Goal: Task Accomplishment & Management: Manage account settings

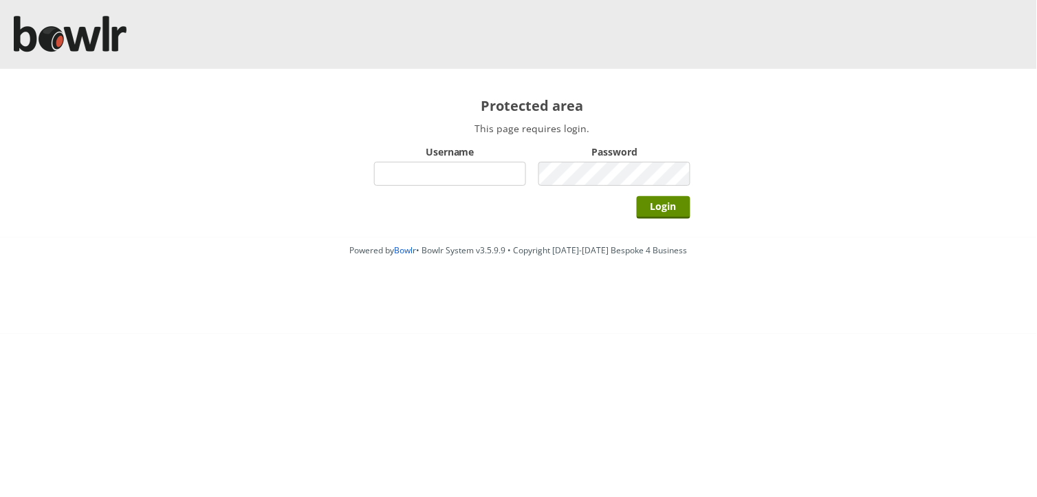
click at [401, 171] on input "Username" at bounding box center [450, 174] width 152 height 24
type input "hornseaindoorbowlsclub"
click at [637, 196] on input "Login" at bounding box center [664, 207] width 54 height 23
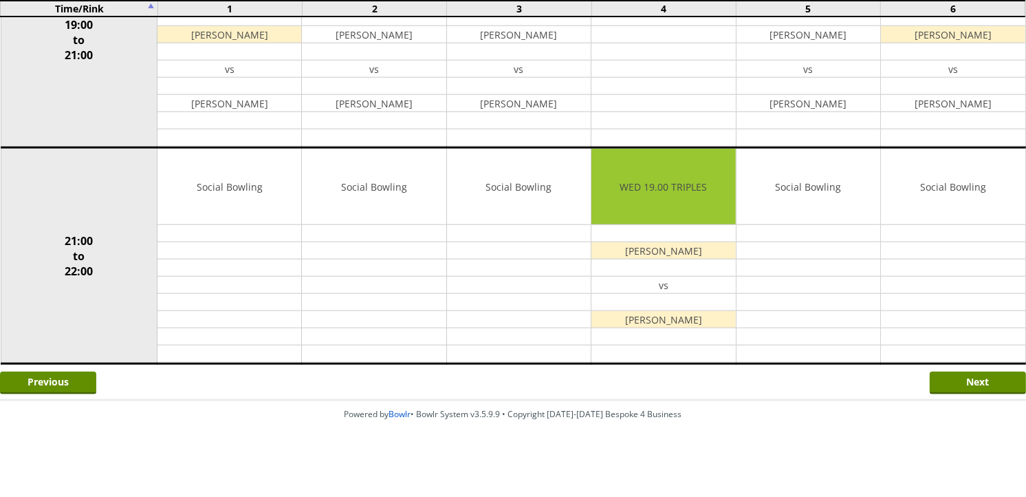
scroll to position [1253, 0]
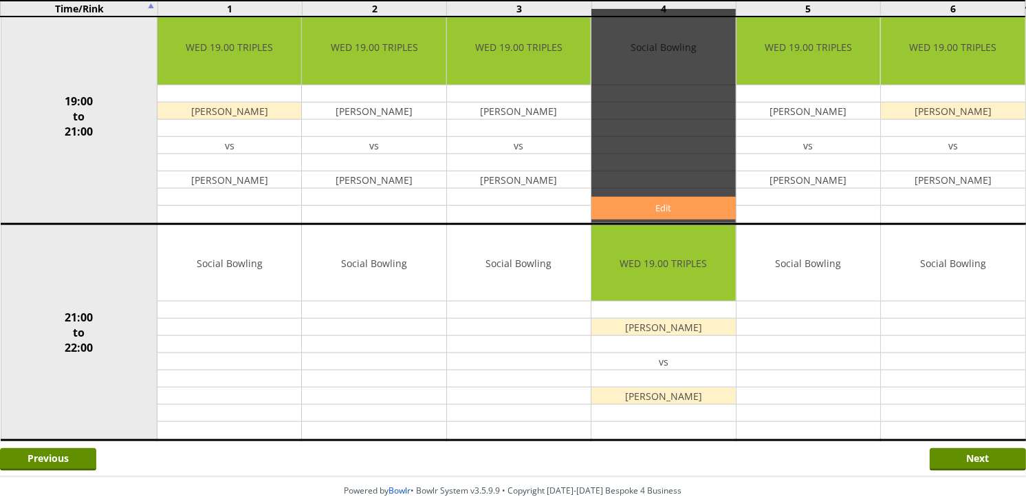
click at [623, 206] on link "Edit" at bounding box center [664, 208] width 144 height 23
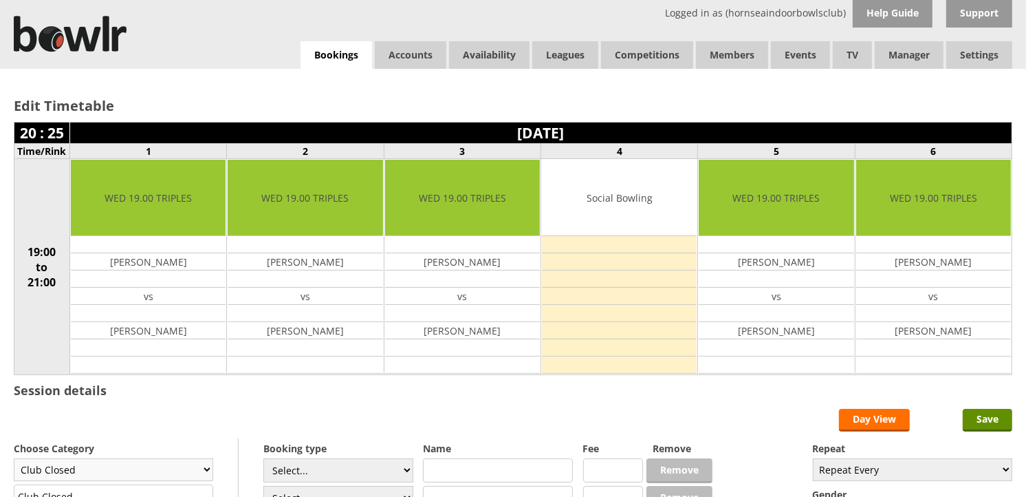
click at [112, 475] on select "Club Closed Singles League Triples League Pairs League Friendly Social Bowling …" at bounding box center [113, 469] width 199 height 23
select select "132"
click at [14, 459] on select "Club Closed Singles League Triples League Pairs League Friendly Social Bowling …" at bounding box center [113, 469] width 199 height 23
type input "Social Bowling"
click at [965, 420] on input "Save" at bounding box center [988, 420] width 50 height 23
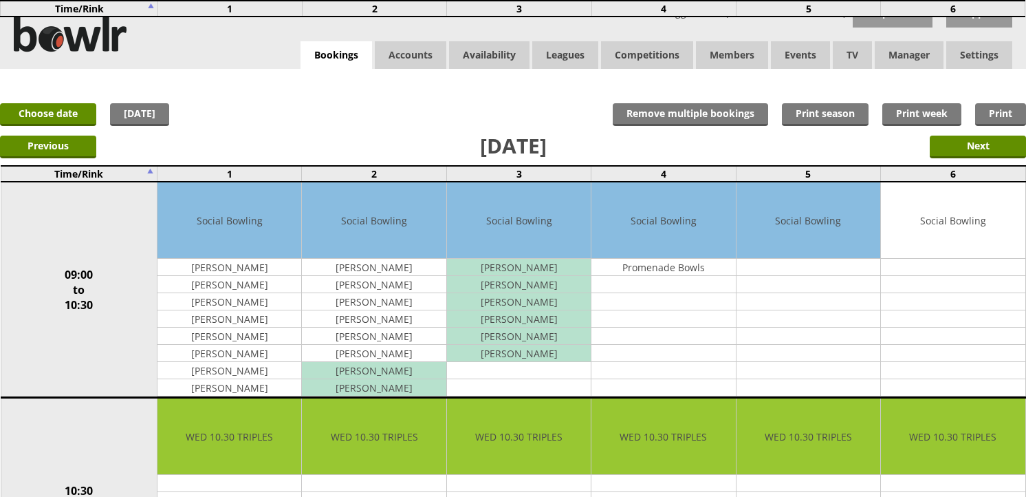
scroll to position [1146, 0]
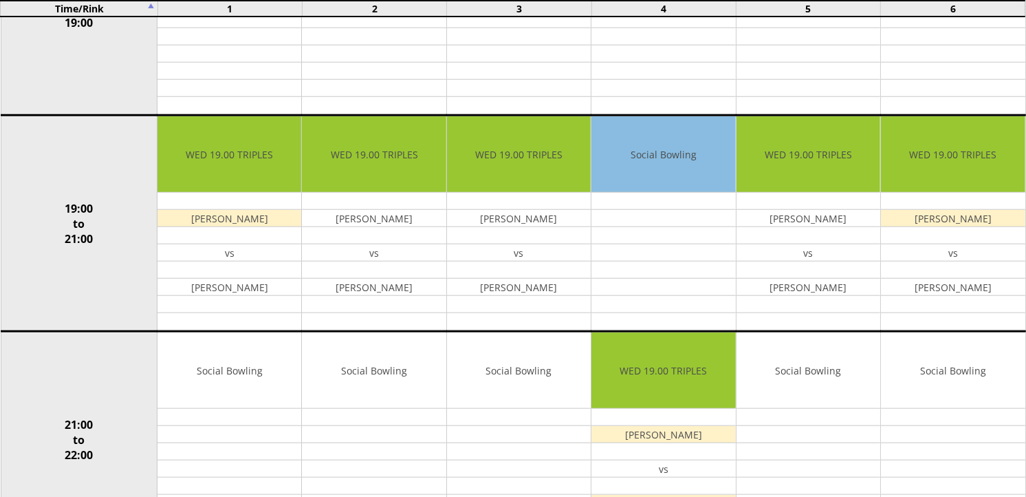
drag, startPoint x: 633, startPoint y: 72, endPoint x: 78, endPoint y: 72, distance: 555.8
click at [78, 72] on td "16:30 to 19:00" at bounding box center [79, 8] width 157 height 216
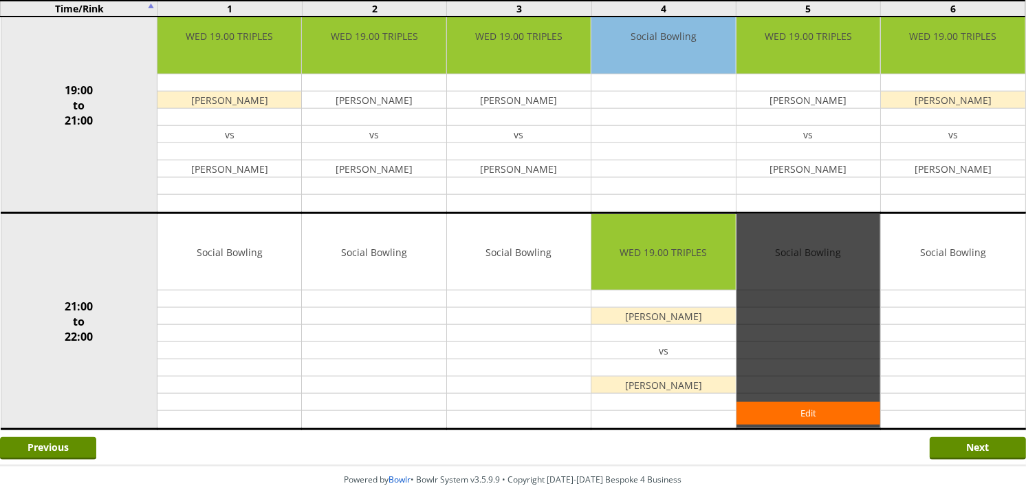
scroll to position [1330, 0]
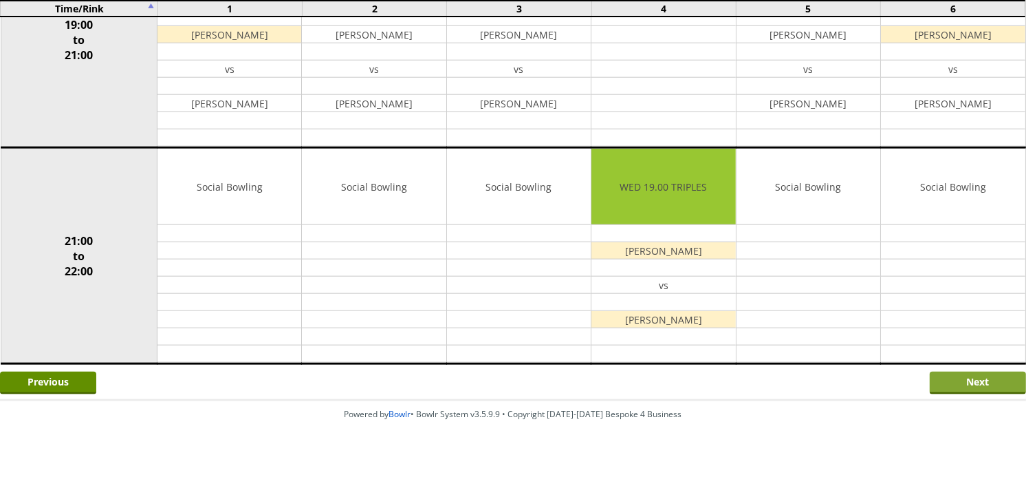
click at [962, 371] on input "Next" at bounding box center [978, 382] width 96 height 23
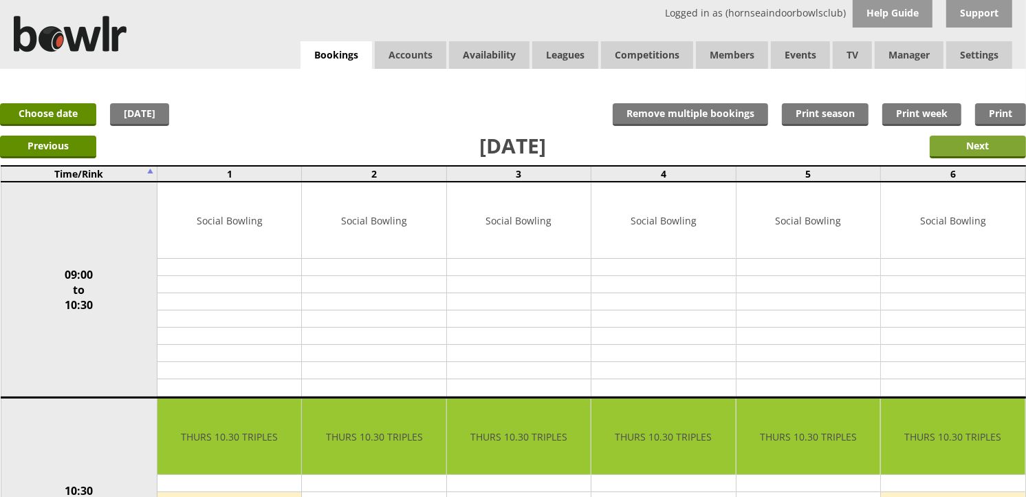
click at [981, 153] on input "Next" at bounding box center [978, 147] width 96 height 23
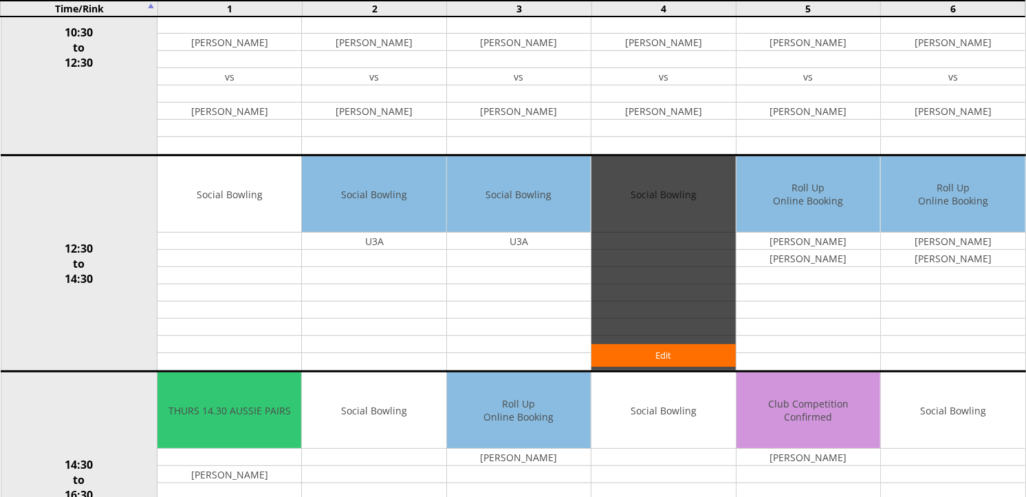
scroll to position [611, 0]
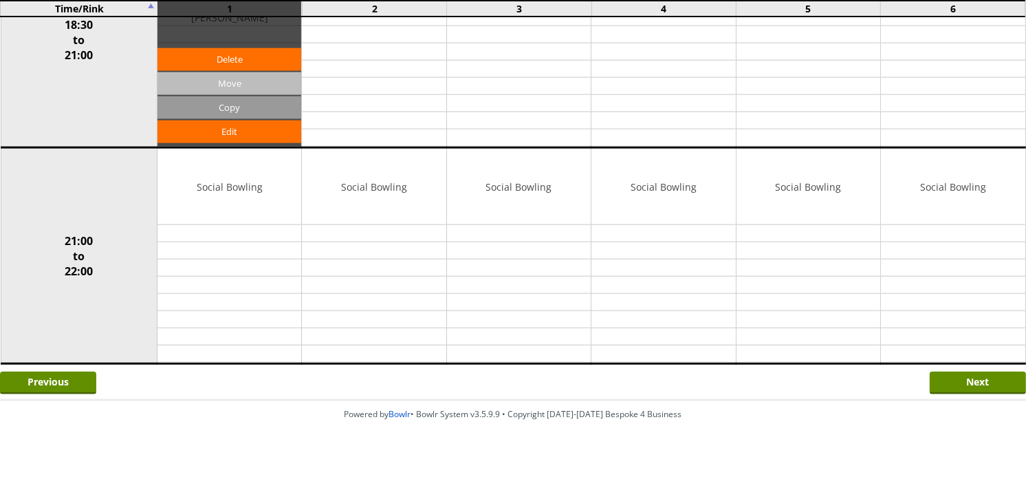
drag, startPoint x: 286, startPoint y: 241, endPoint x: 294, endPoint y: 239, distance: 8.5
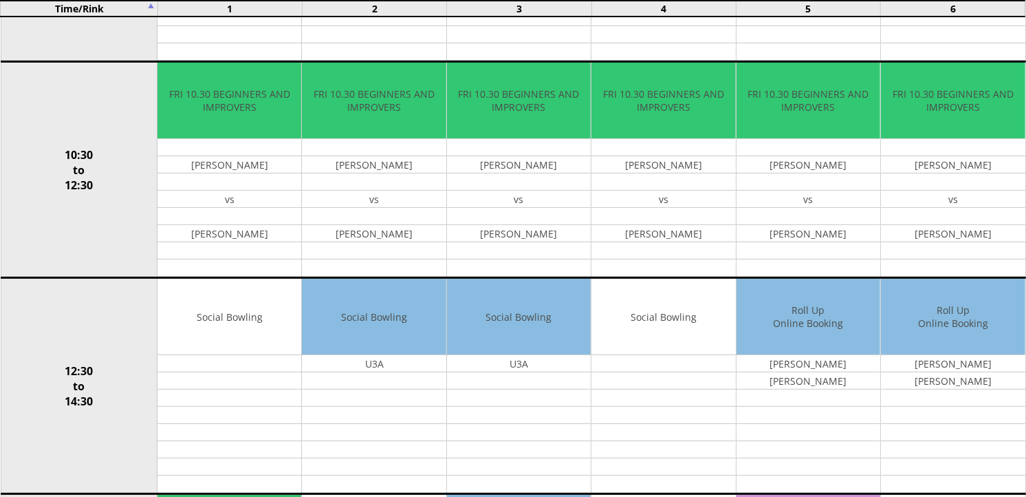
scroll to position [0, 0]
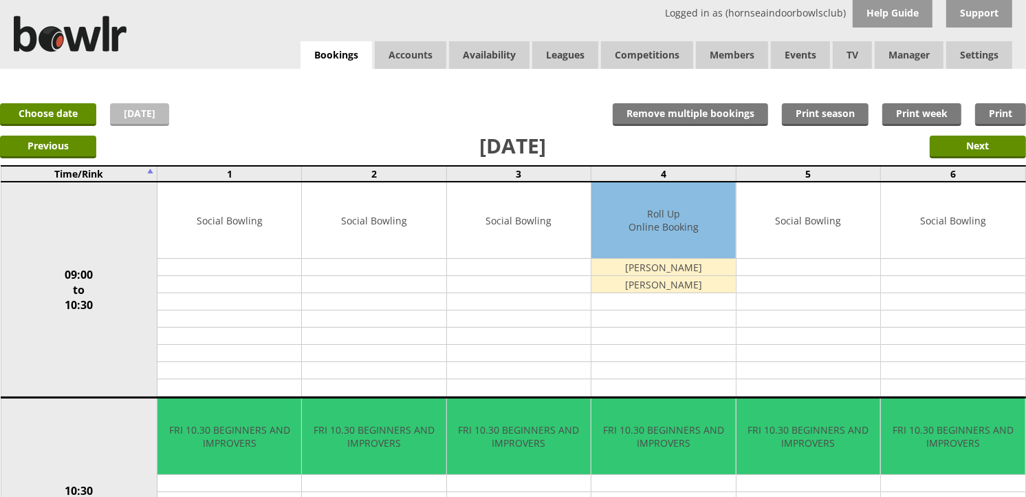
click at [158, 121] on link "[DATE]" at bounding box center [139, 114] width 59 height 23
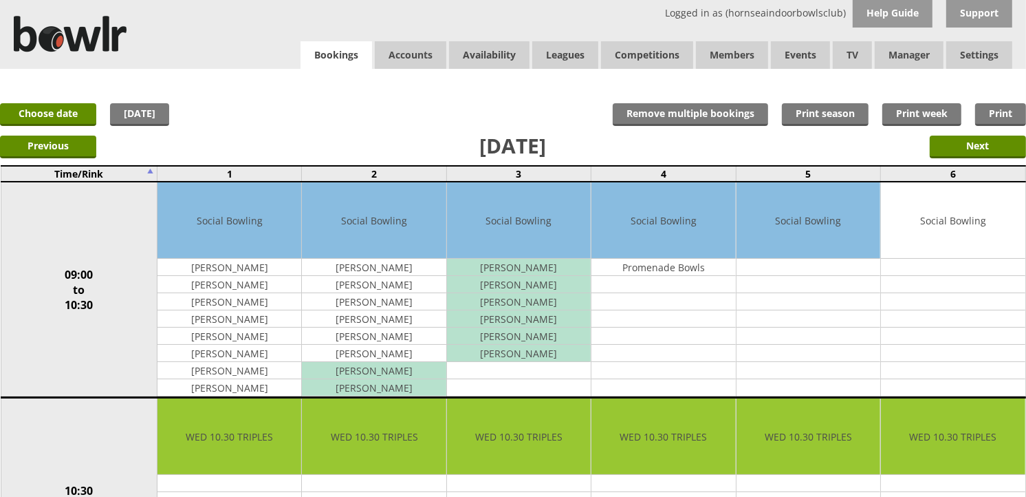
click at [347, 54] on link "Bookings" at bounding box center [337, 55] width 72 height 28
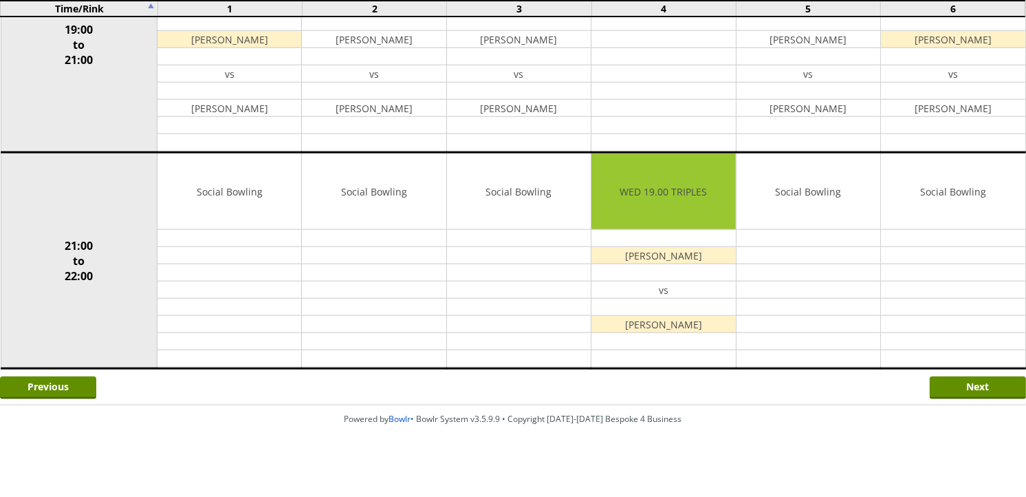
scroll to position [1330, 0]
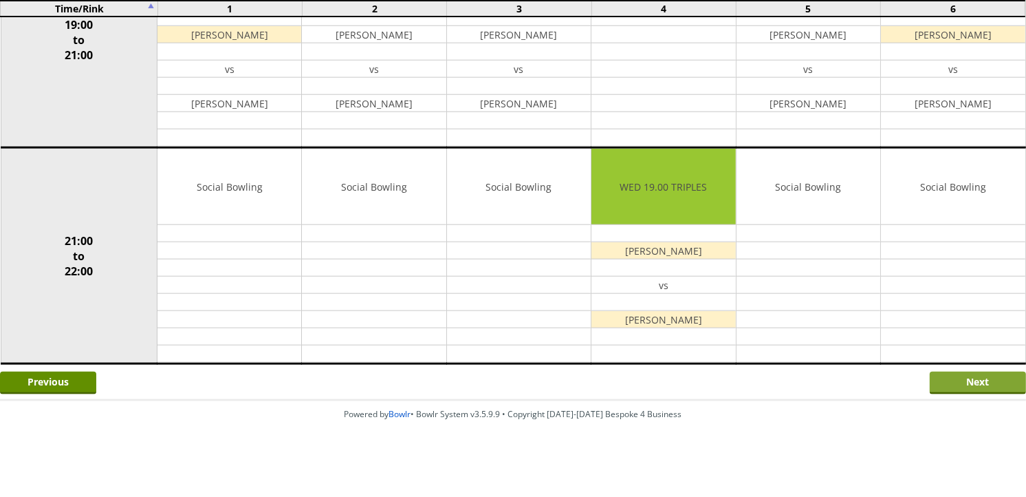
click at [974, 380] on input "Next" at bounding box center [978, 382] width 96 height 23
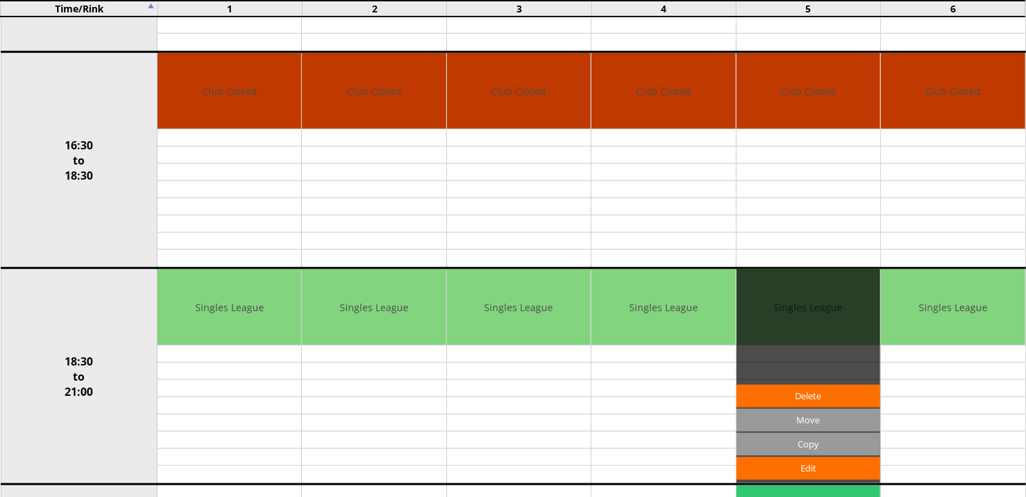
scroll to position [1299, 0]
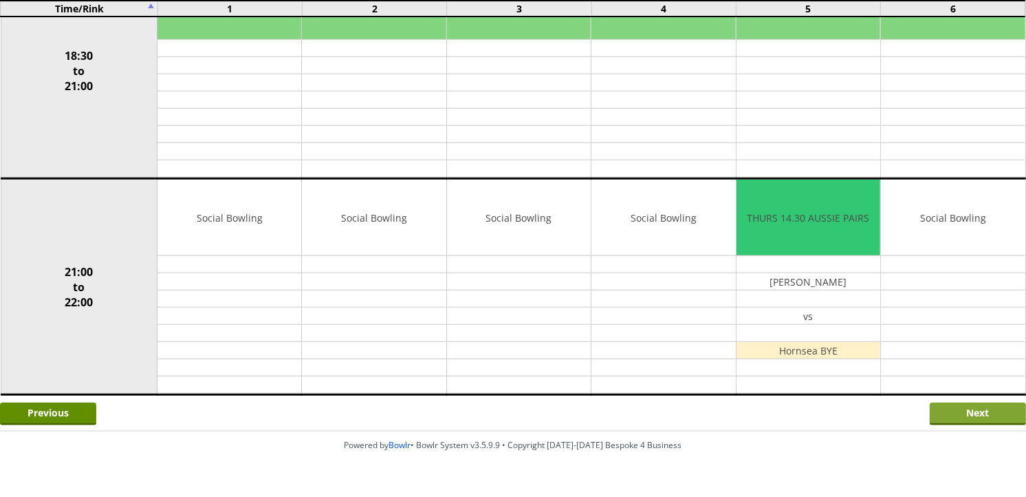
click at [946, 415] on input "Next" at bounding box center [978, 413] width 96 height 23
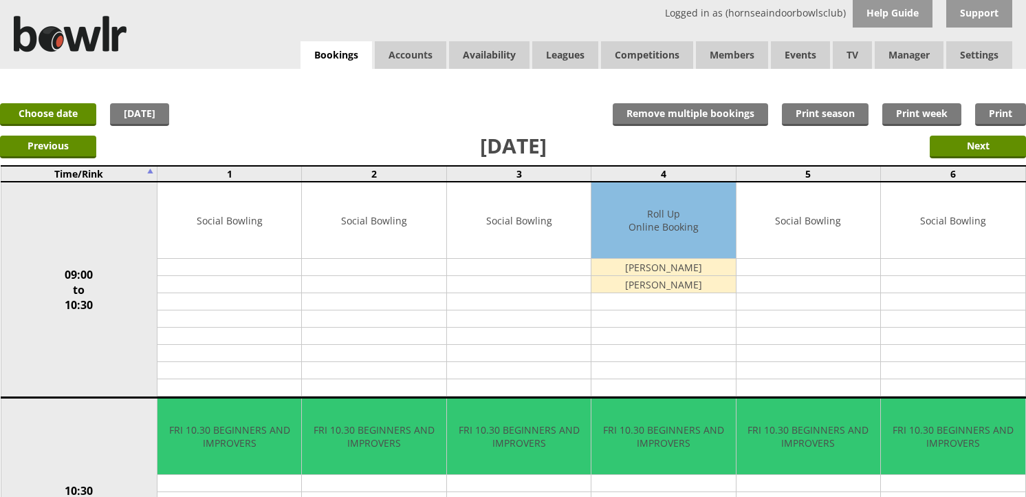
click at [305, 29] on div "Logged in as (hornseaindoorbowlsclub) Help Guide Support Bookings Accounts Rink…" at bounding box center [513, 34] width 1026 height 69
click at [321, 36] on div "Logged in as (hornseaindoorbowlsclub) Help Guide Support Bookings Accounts Rink…" at bounding box center [513, 34] width 1026 height 69
click at [341, 52] on link "Bookings" at bounding box center [337, 55] width 72 height 28
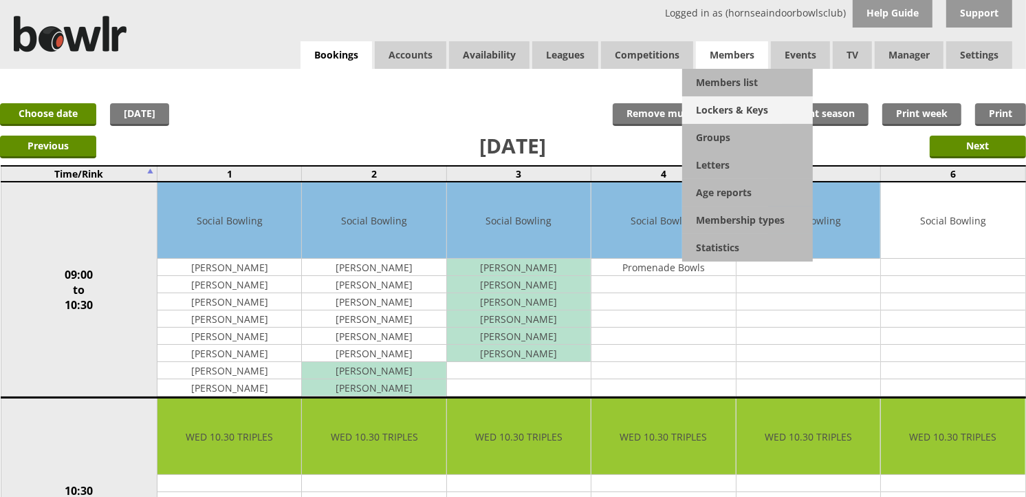
click at [747, 100] on link "Lockers & Keys" at bounding box center [747, 110] width 131 height 28
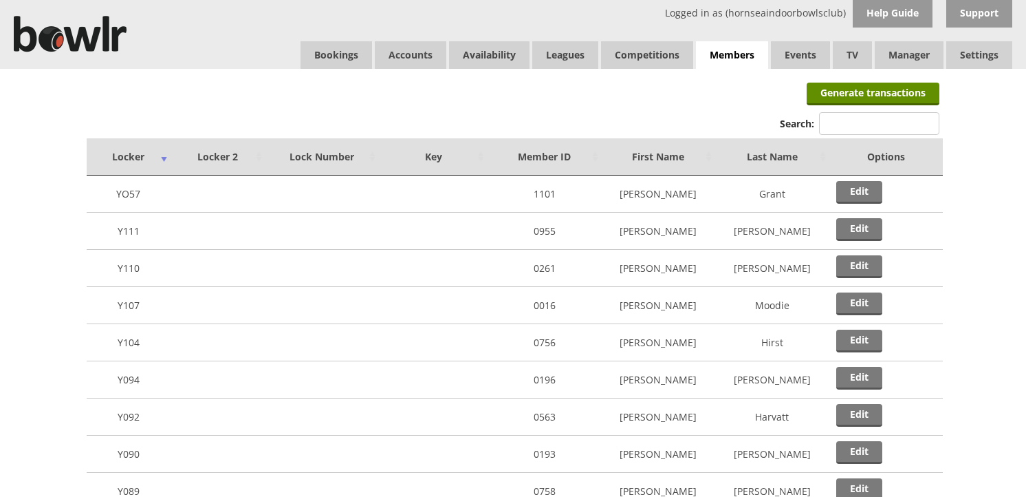
click at [825, 119] on input "Search:" at bounding box center [879, 123] width 120 height 23
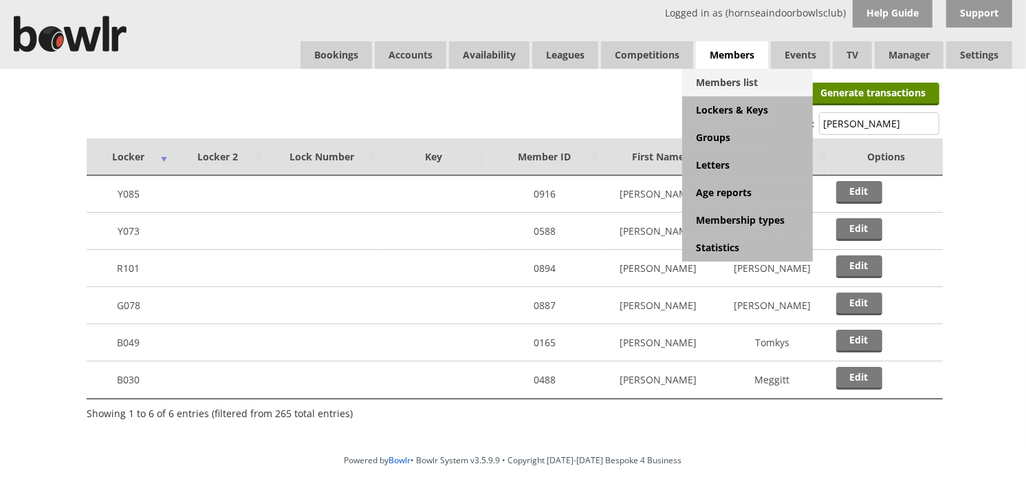
type input "pete"
click at [733, 74] on link "Members list" at bounding box center [747, 83] width 131 height 28
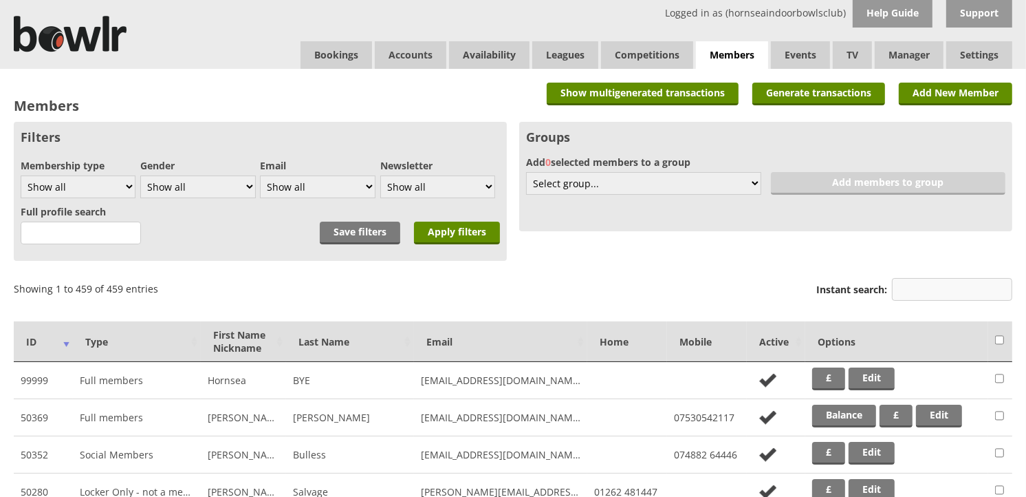
click at [920, 297] on input "Instant search:" at bounding box center [952, 289] width 120 height 23
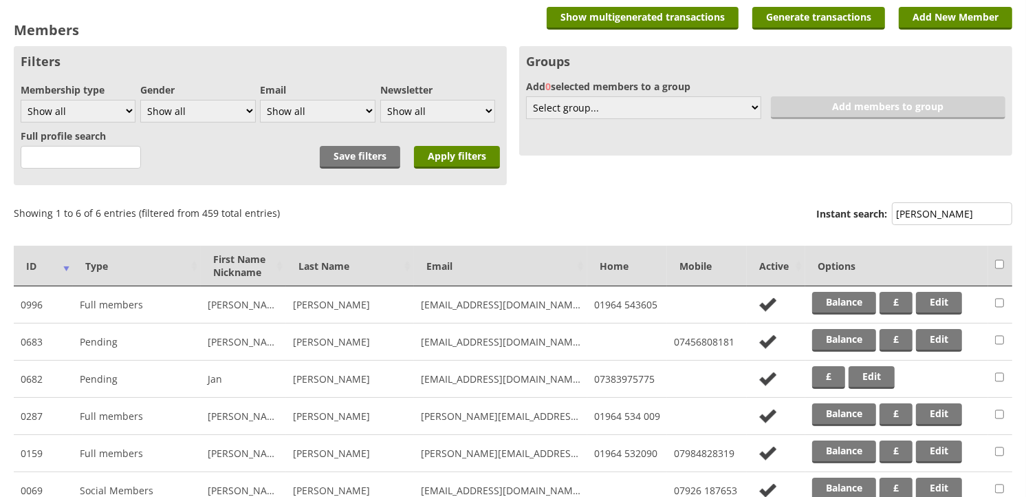
scroll to position [208, 0]
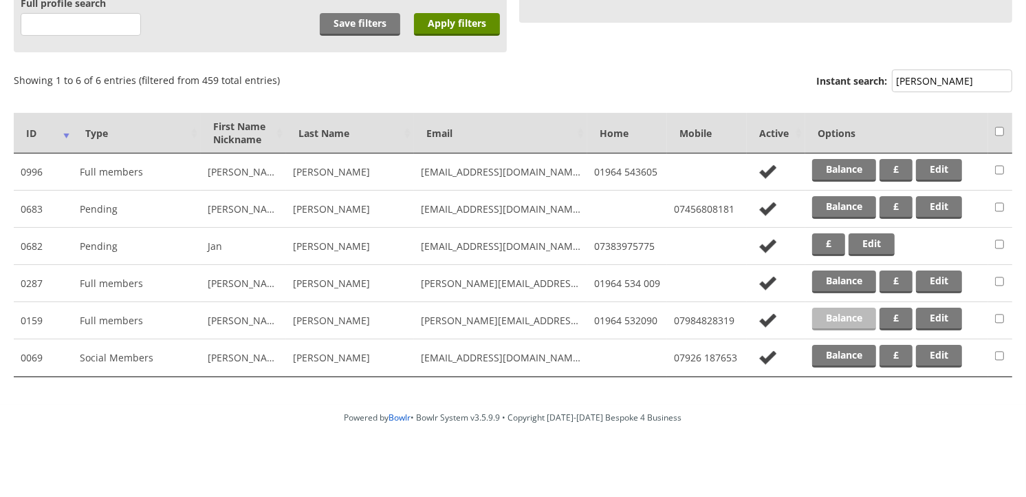
type input "ken"
click at [849, 312] on link "Balance" at bounding box center [844, 318] width 64 height 23
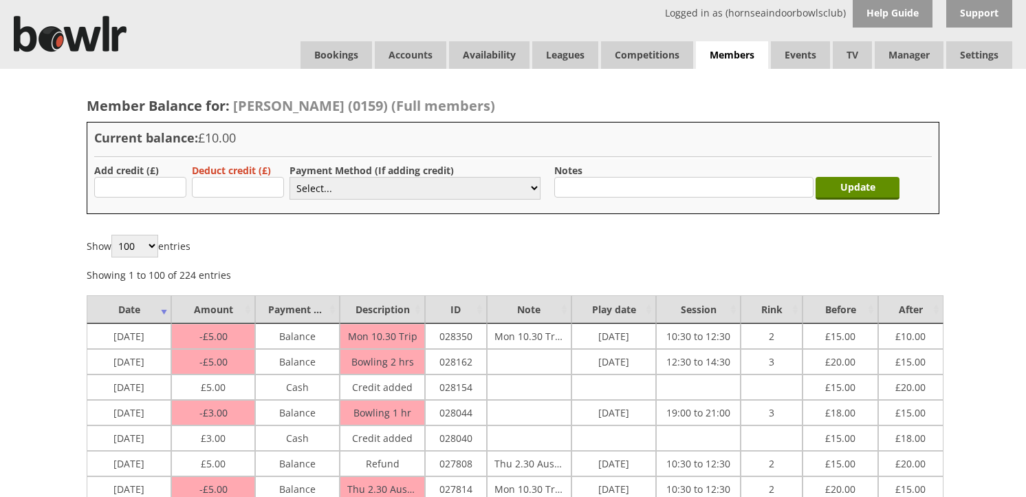
type input "3"
click at [312, 190] on select "Select... Cash Card Cheque Bank Transfer Other Member Card Gift Voucher Balance" at bounding box center [415, 188] width 251 height 23
select select "1"
click at [290, 177] on select "Select... Cash Card Cheque Bank Transfer Other Member Card Gift Voucher Balance" at bounding box center [415, 188] width 251 height 23
click at [838, 184] on input "Update" at bounding box center [858, 188] width 84 height 23
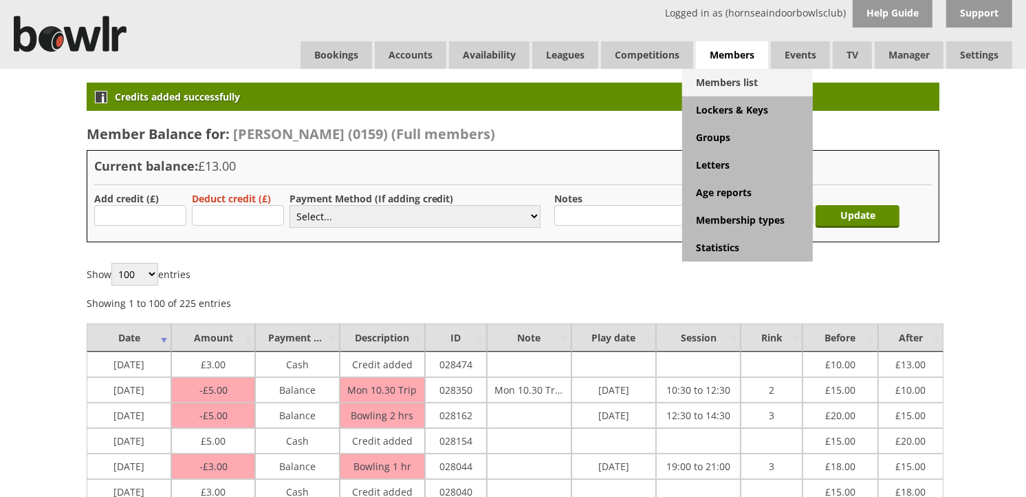
click at [734, 74] on link "Members list" at bounding box center [747, 83] width 131 height 28
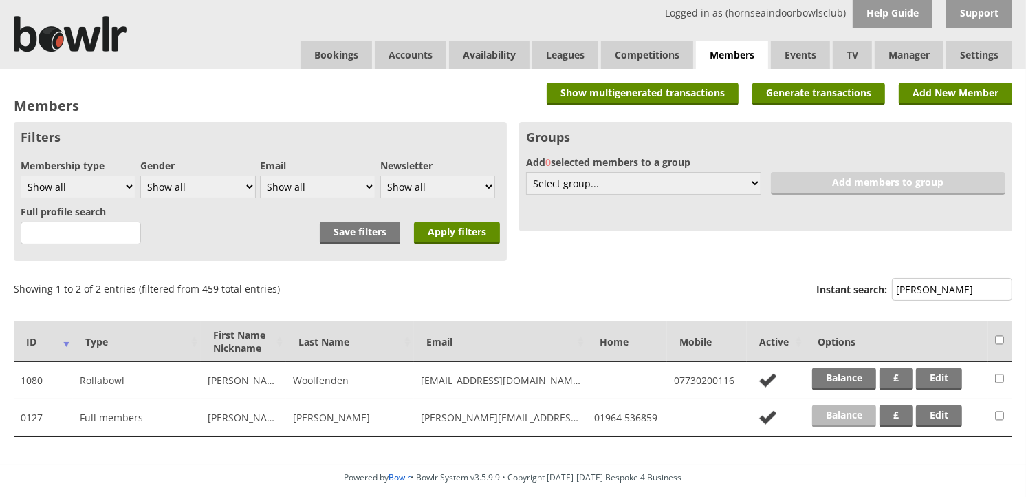
type input "gerry"
click at [847, 416] on link "Balance" at bounding box center [844, 415] width 64 height 23
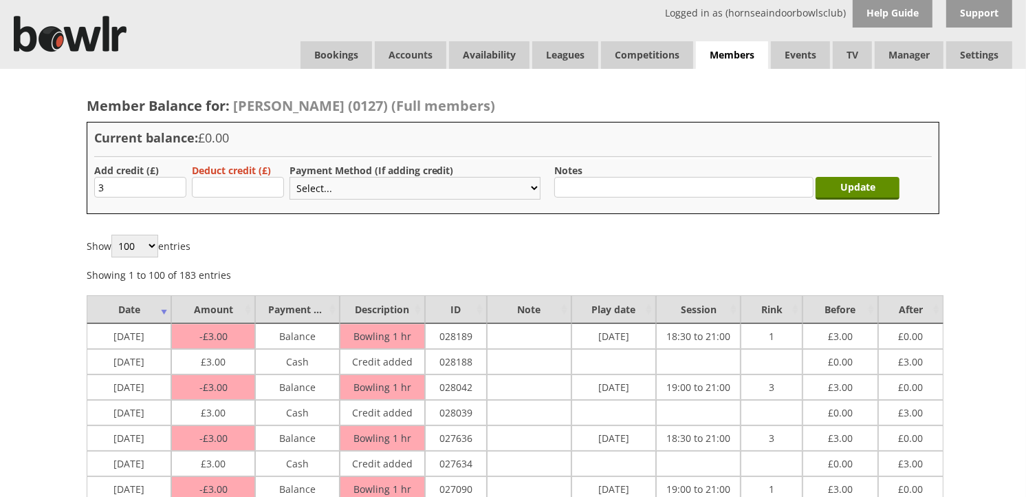
click at [326, 190] on select "Select... Cash Card Cheque Bank Transfer Other Member Card Gift Voucher Balance" at bounding box center [415, 188] width 251 height 23
select select "1"
click at [290, 177] on select "Select... Cash Card Cheque Bank Transfer Other Member Card Gift Voucher Balance" at bounding box center [415, 188] width 251 height 23
click at [880, 179] on input "Update" at bounding box center [858, 188] width 84 height 23
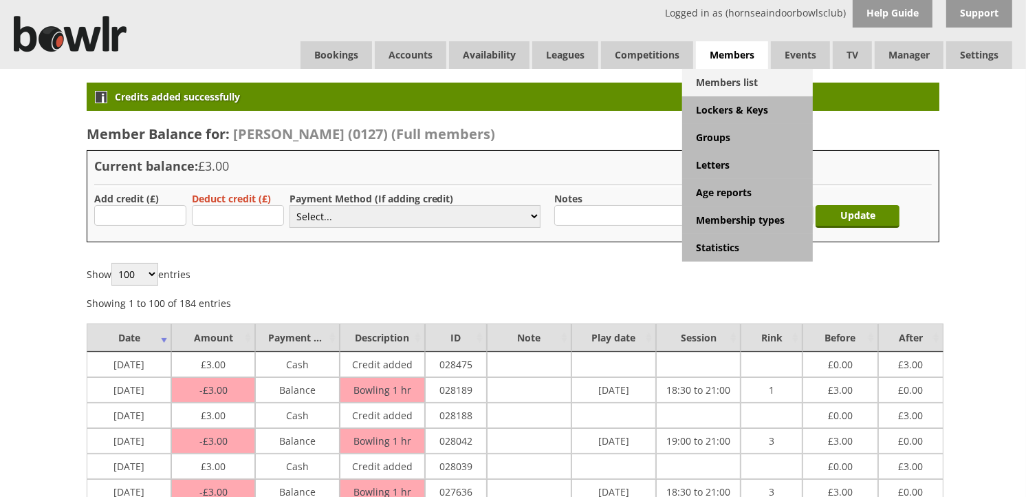
click at [734, 87] on link "Members list" at bounding box center [747, 83] width 131 height 28
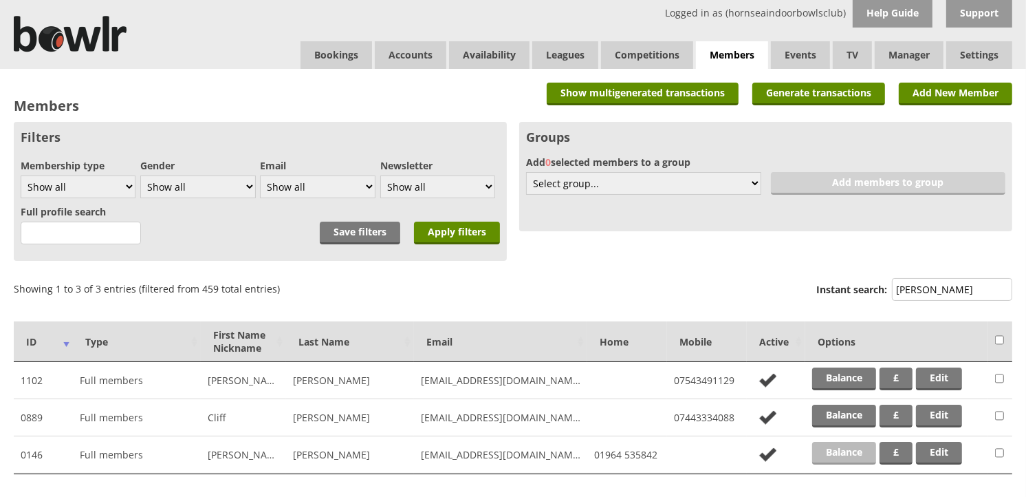
type input "[PERSON_NAME]"
click at [833, 444] on link "Balance" at bounding box center [844, 453] width 64 height 23
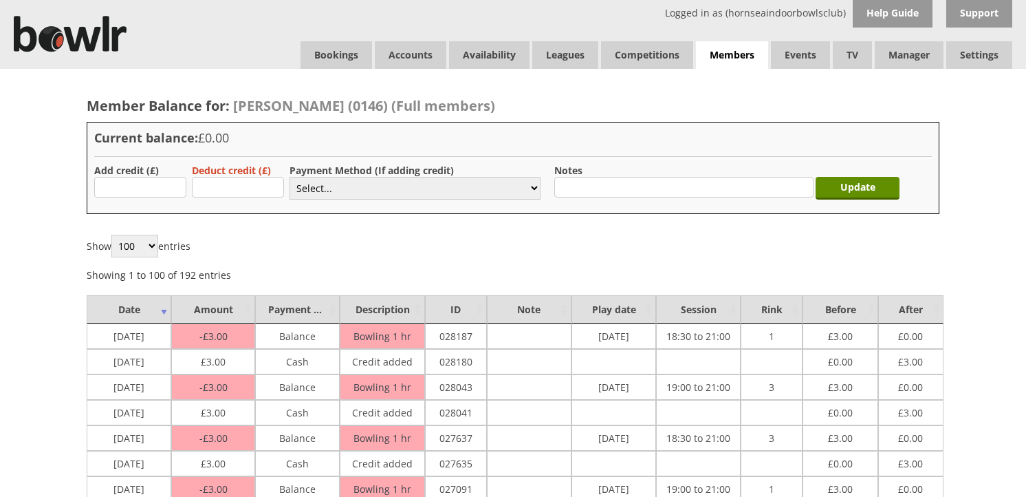
type input "3"
click at [310, 188] on select "Select... Cash Card Cheque Bank Transfer Other Member Card Gift Voucher Balance" at bounding box center [415, 188] width 251 height 23
select select "1"
click at [290, 177] on select "Select... Cash Card Cheque Bank Transfer Other Member Card Gift Voucher Balance" at bounding box center [415, 188] width 251 height 23
click at [829, 190] on input "Update" at bounding box center [858, 188] width 84 height 23
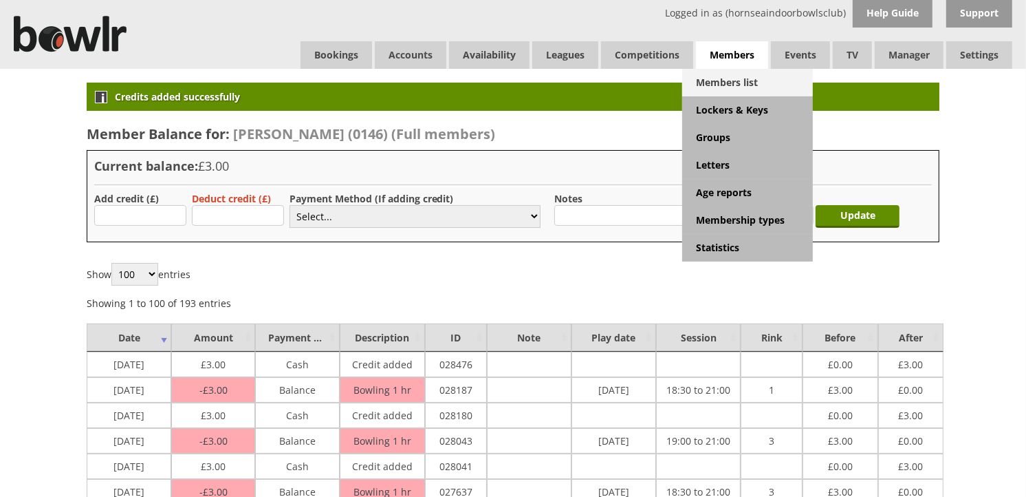
click at [729, 80] on link "Members list" at bounding box center [747, 83] width 131 height 28
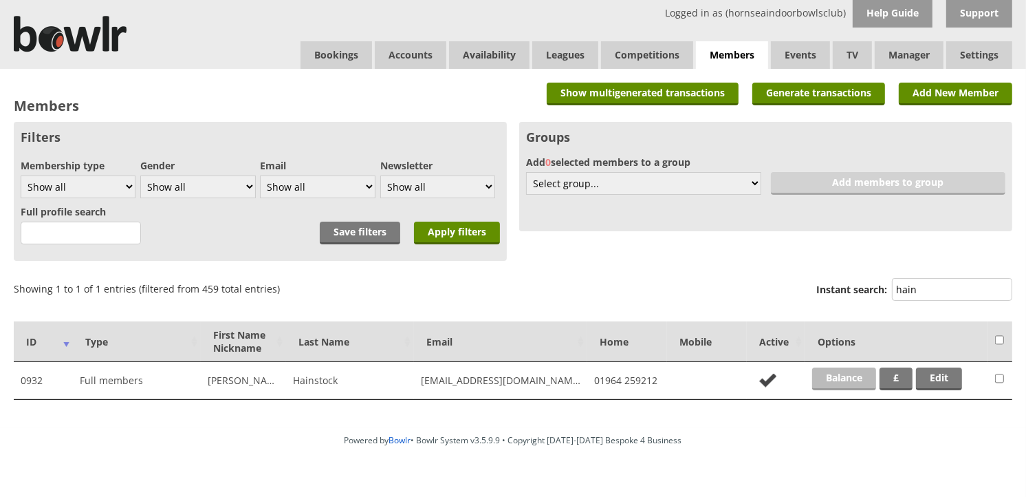
type input "hain"
click at [824, 373] on link "Balance" at bounding box center [844, 378] width 64 height 23
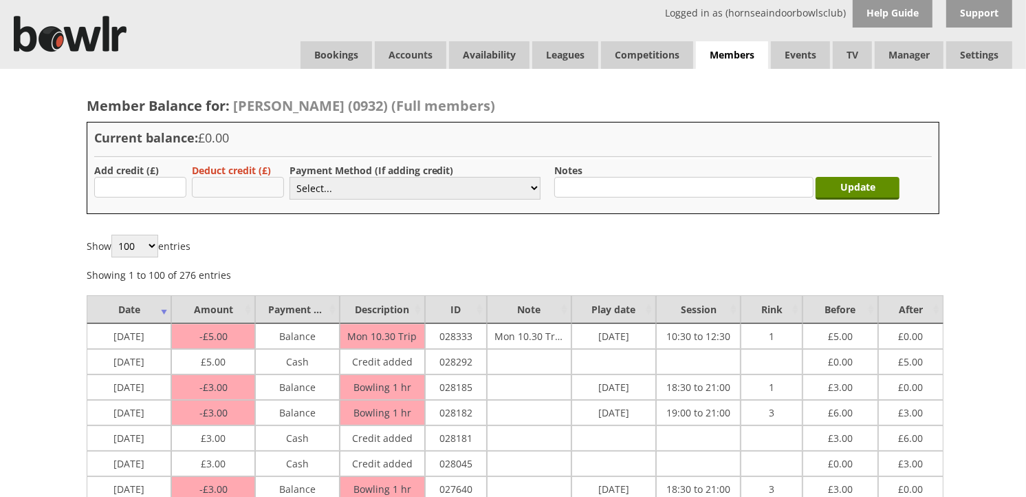
type input "3"
click at [321, 188] on select "Select... Cash Card Cheque Bank Transfer Other Member Card Gift Voucher Balance" at bounding box center [415, 188] width 251 height 23
select select "1"
click at [290, 177] on select "Select... Cash Card Cheque Bank Transfer Other Member Card Gift Voucher Balance" at bounding box center [415, 188] width 251 height 23
click at [853, 191] on input "Update" at bounding box center [858, 188] width 84 height 23
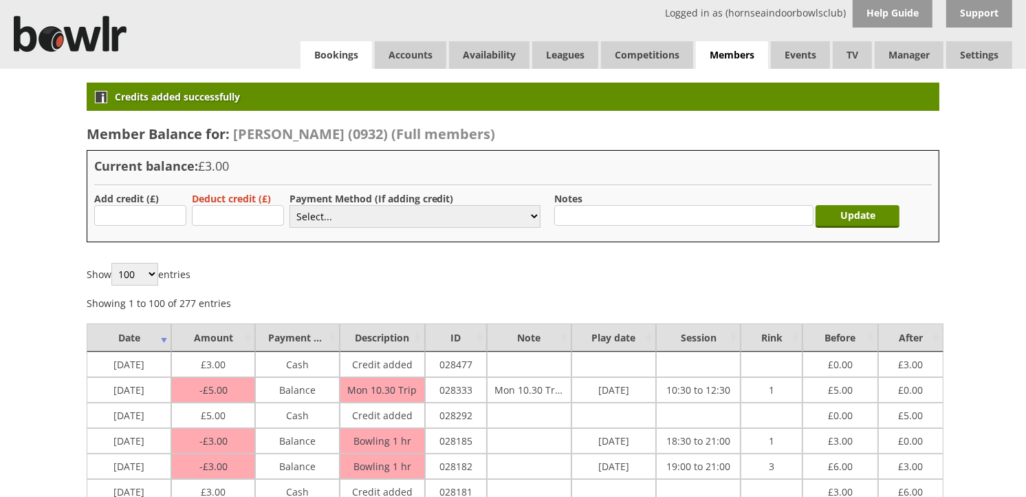
click at [334, 57] on link "Bookings" at bounding box center [337, 55] width 72 height 28
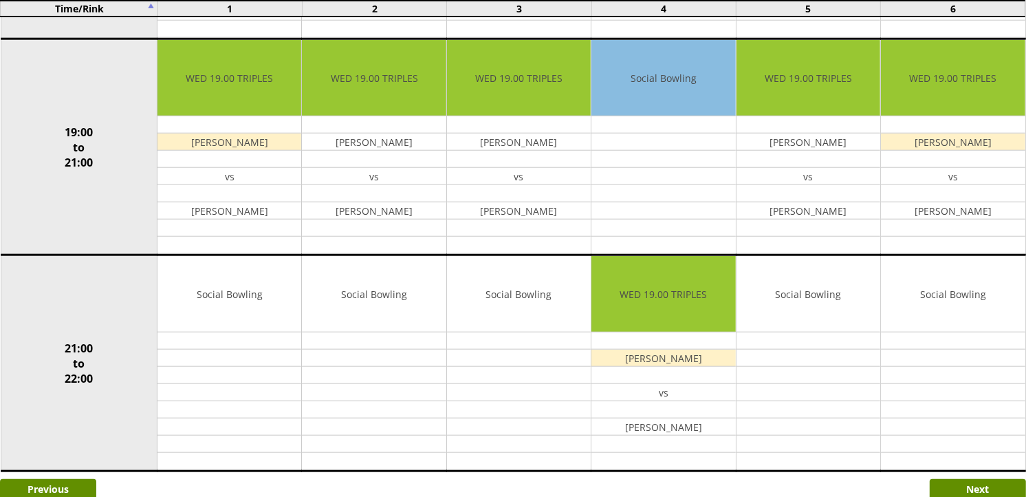
scroll to position [1222, 0]
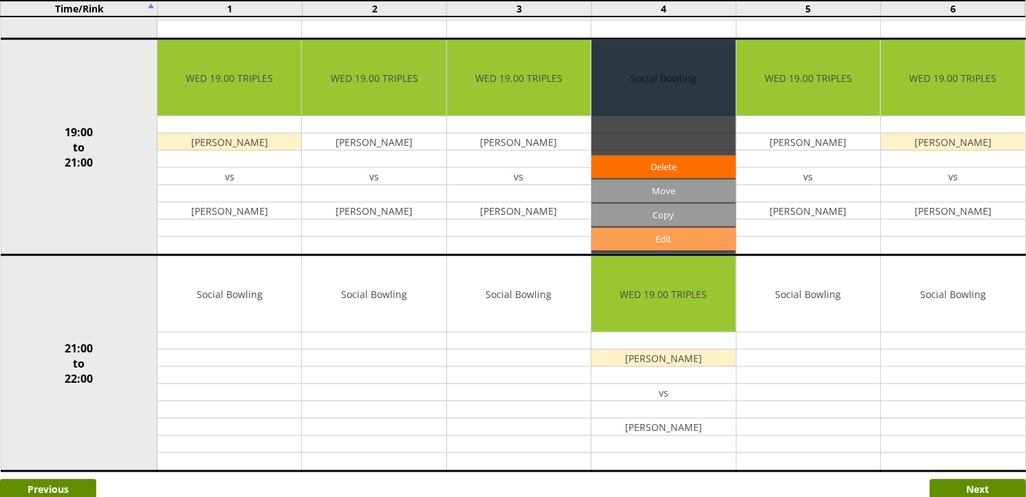
click at [606, 238] on link "Edit" at bounding box center [664, 239] width 144 height 23
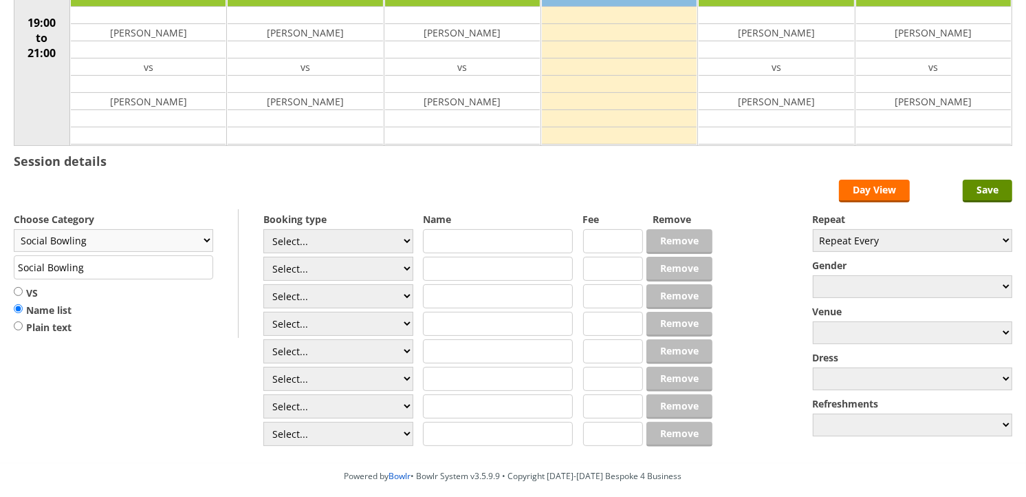
scroll to position [229, 0]
click at [347, 232] on select "Select... Club Competition (Member) Club Competition (Visitor) National (Member…" at bounding box center [338, 241] width 150 height 24
select select "1_54"
click at [263, 230] on select "Select... Club Competition (Member) Club Competition (Visitor) National (Member…" at bounding box center [338, 241] width 150 height 24
type input "3.0000"
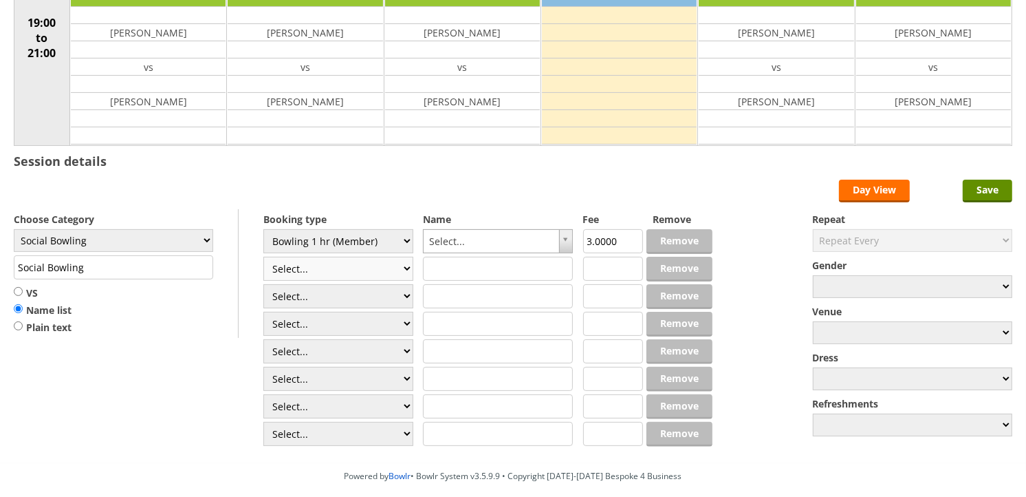
click at [323, 267] on select "Select... Club Competition (Member) Club Competition (Visitor) National (Member…" at bounding box center [338, 269] width 150 height 24
select select "1_54"
click at [263, 257] on select "Select... Club Competition (Member) Club Competition (Visitor) National (Member…" at bounding box center [338, 269] width 150 height 24
type input "3.0000"
click at [320, 298] on select "Select... Club Competition (Member) Club Competition (Visitor) National (Member…" at bounding box center [338, 296] width 150 height 24
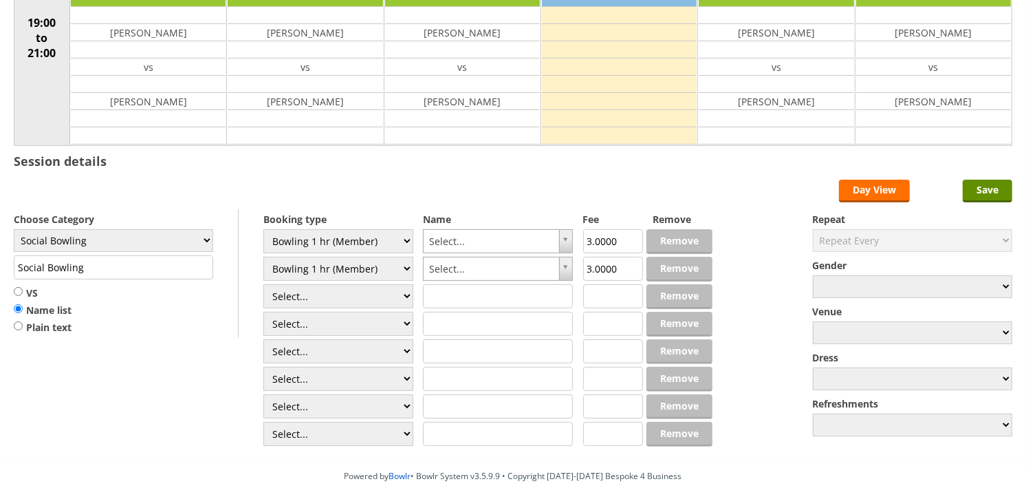
select select "1_54"
click at [263, 285] on select "Select... Club Competition (Member) Club Competition (Visitor) National (Member…" at bounding box center [338, 296] width 150 height 24
type input "3.0000"
click at [320, 310] on div "Select... Club Competition (Member) Club Competition (Visitor) National (Member…" at bounding box center [338, 339] width 150 height 220
click at [315, 322] on select "Select... Club Competition (Member) Club Competition (Visitor) National (Member…" at bounding box center [338, 324] width 150 height 24
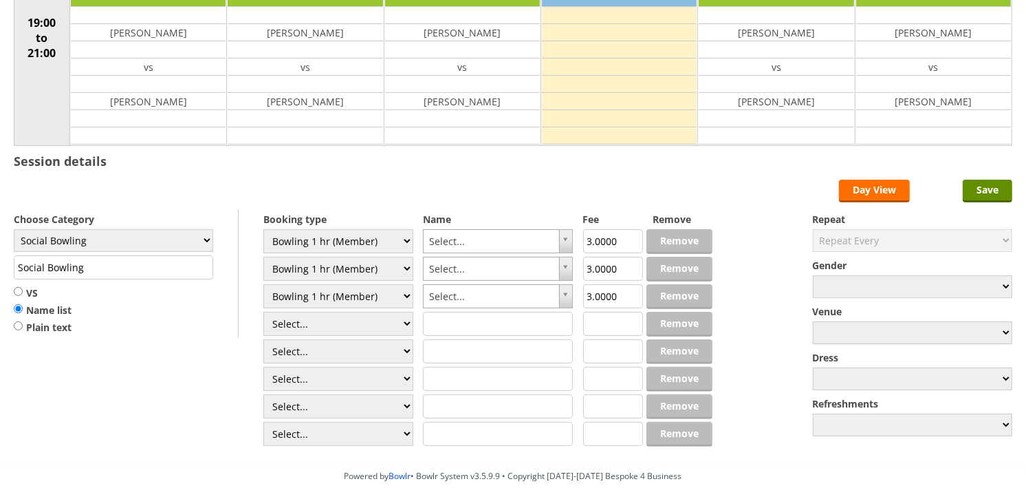
select select "1_54"
click at [263, 312] on select "Select... Club Competition (Member) Club Competition (Visitor) National (Member…" at bounding box center [338, 324] width 150 height 24
type input "3.0000"
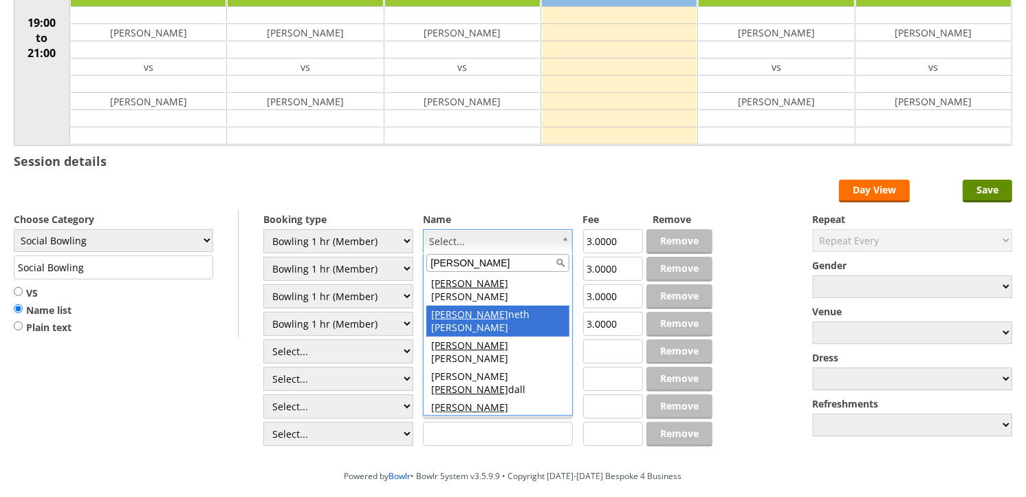
type input "ken"
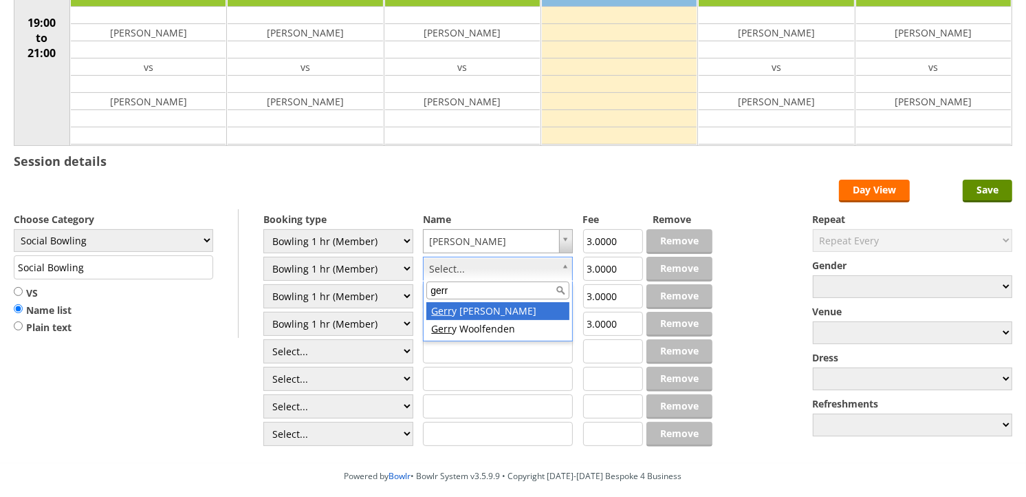
type input "gerr"
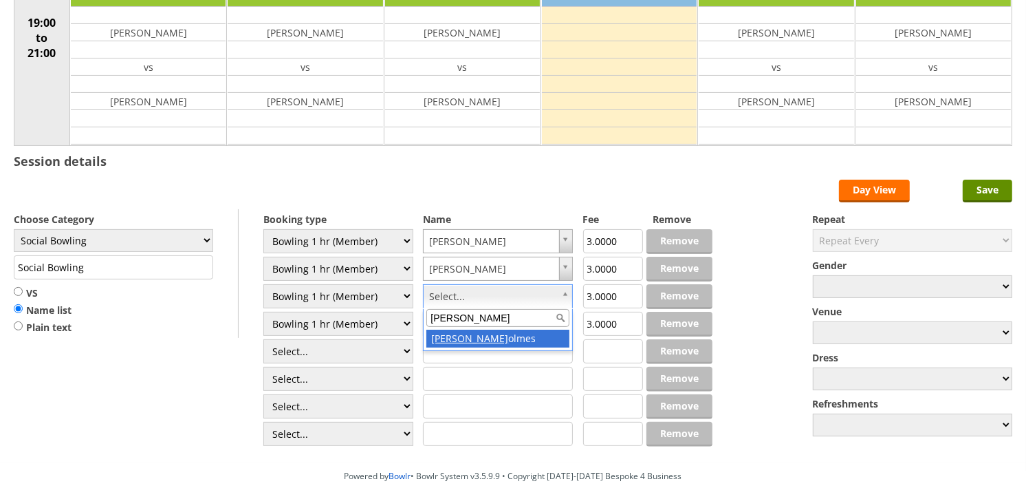
type input "ron h"
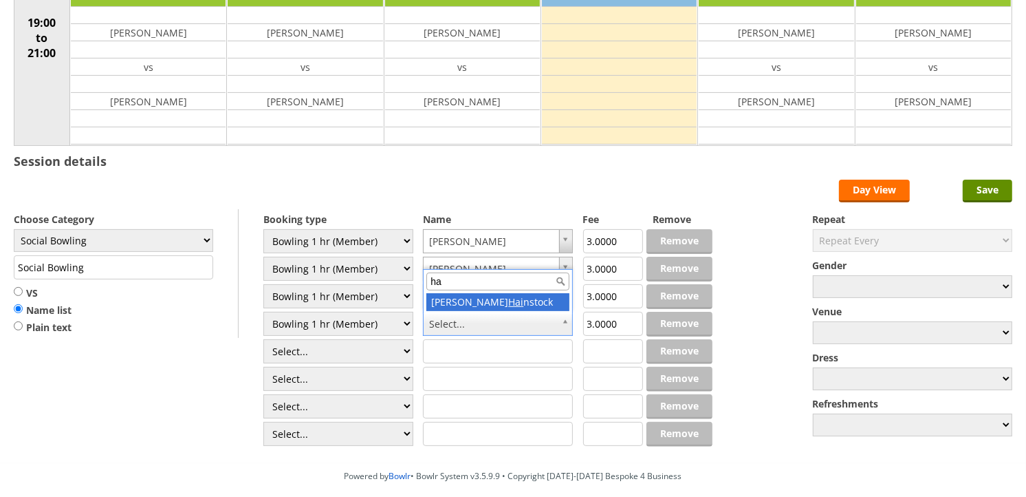
type input "hai"
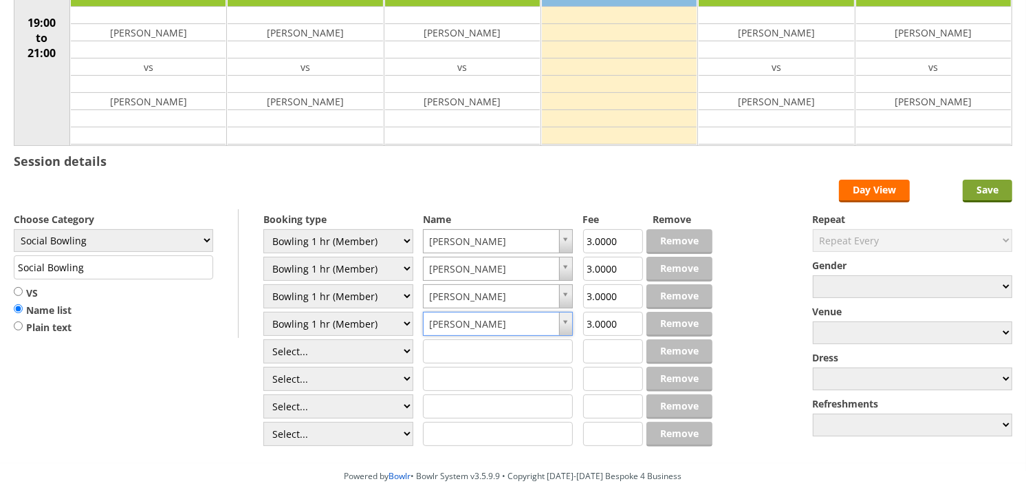
click at [980, 195] on input "Save" at bounding box center [988, 191] width 50 height 23
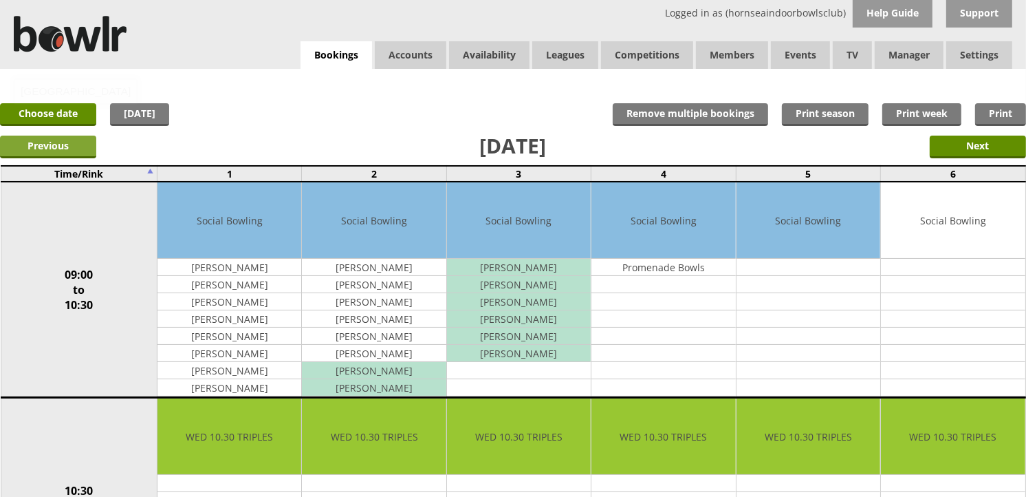
click at [76, 149] on input "Previous" at bounding box center [48, 147] width 96 height 23
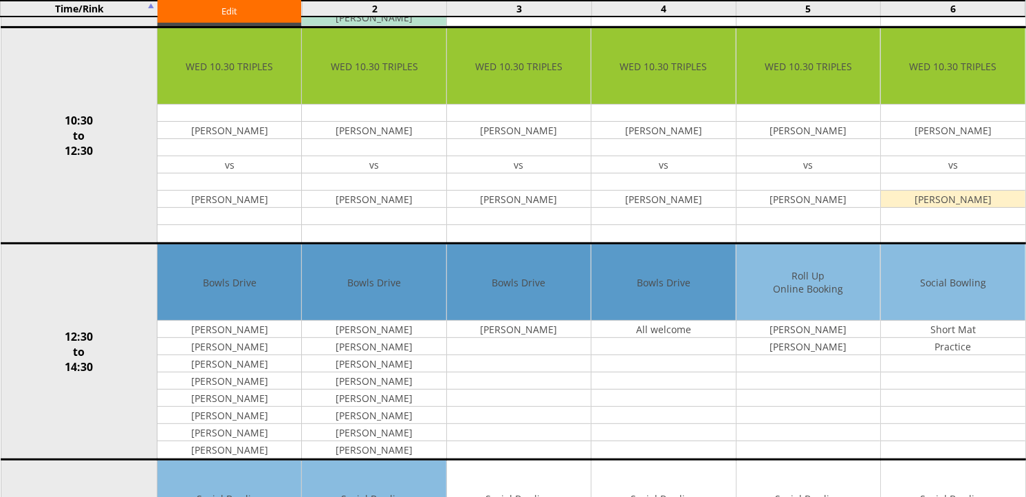
scroll to position [534, 0]
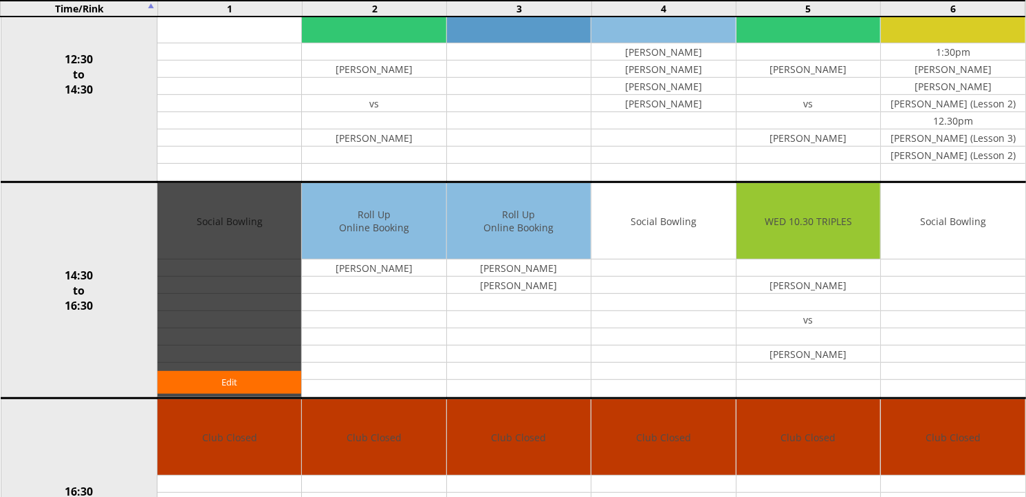
scroll to position [611, 0]
